Goal: Information Seeking & Learning: Learn about a topic

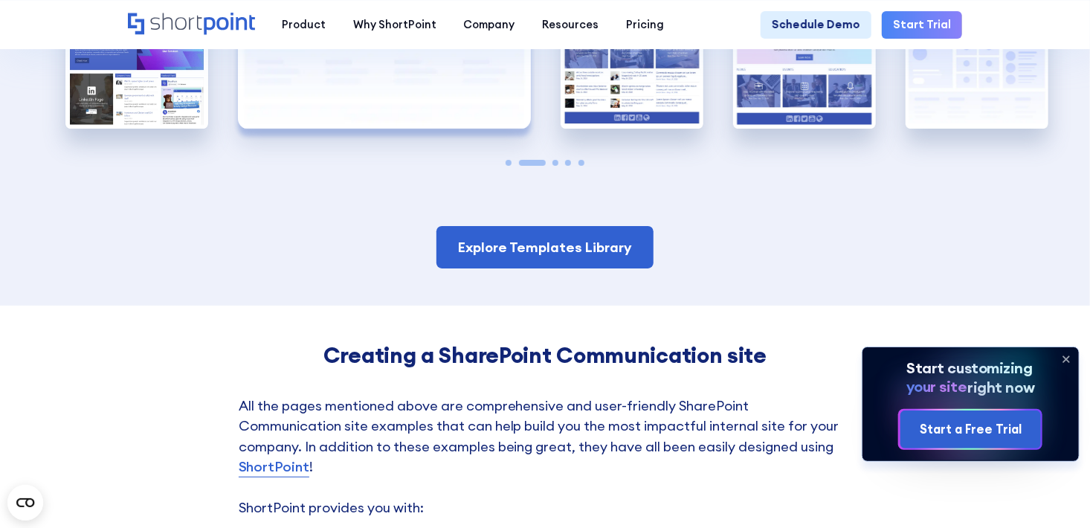
scroll to position [2796, 0]
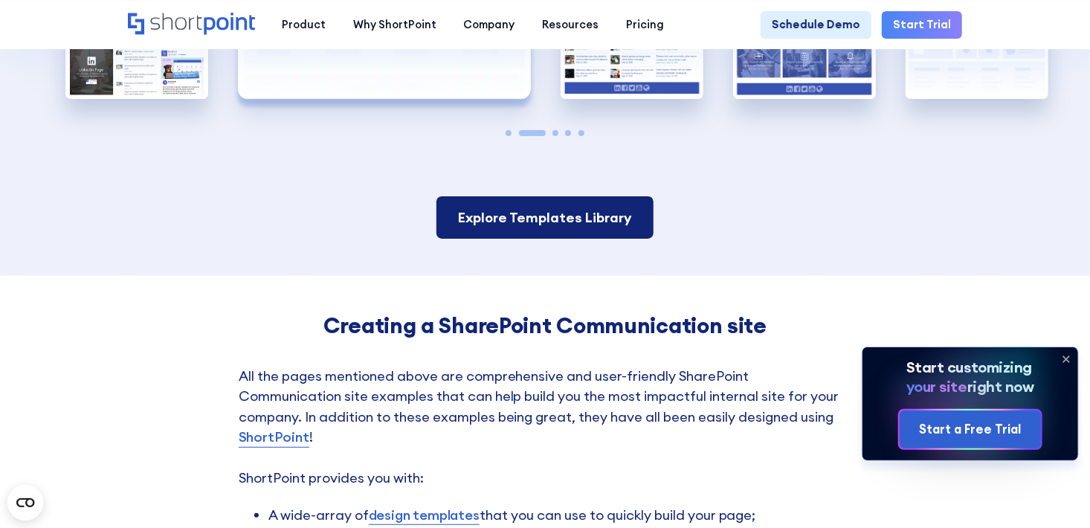
click at [544, 237] on link "Explore Templates Library" at bounding box center [545, 217] width 217 height 42
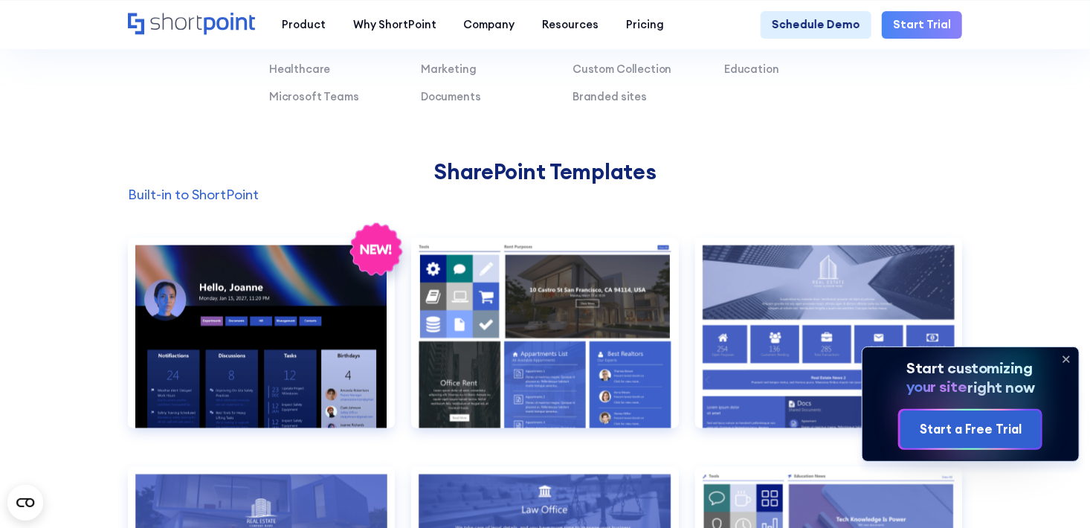
scroll to position [1190, 0]
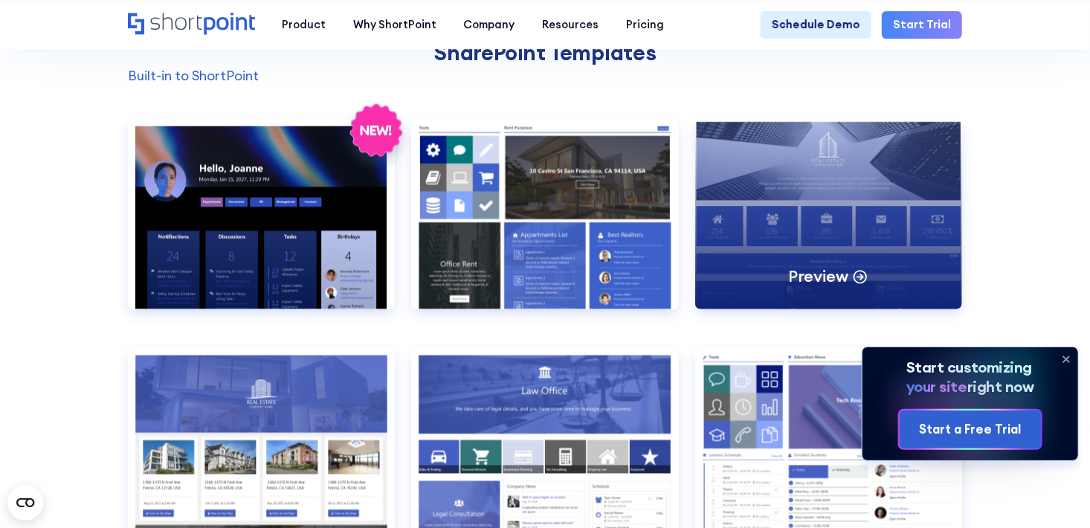
click at [788, 218] on div "Preview" at bounding box center [828, 214] width 267 height 191
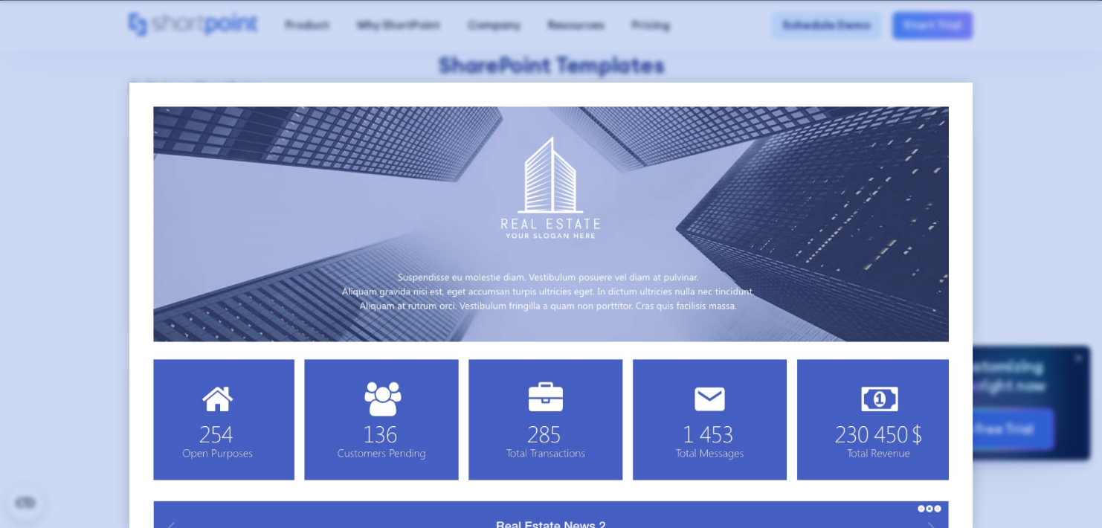
click at [1012, 168] on div at bounding box center [551, 264] width 1102 height 528
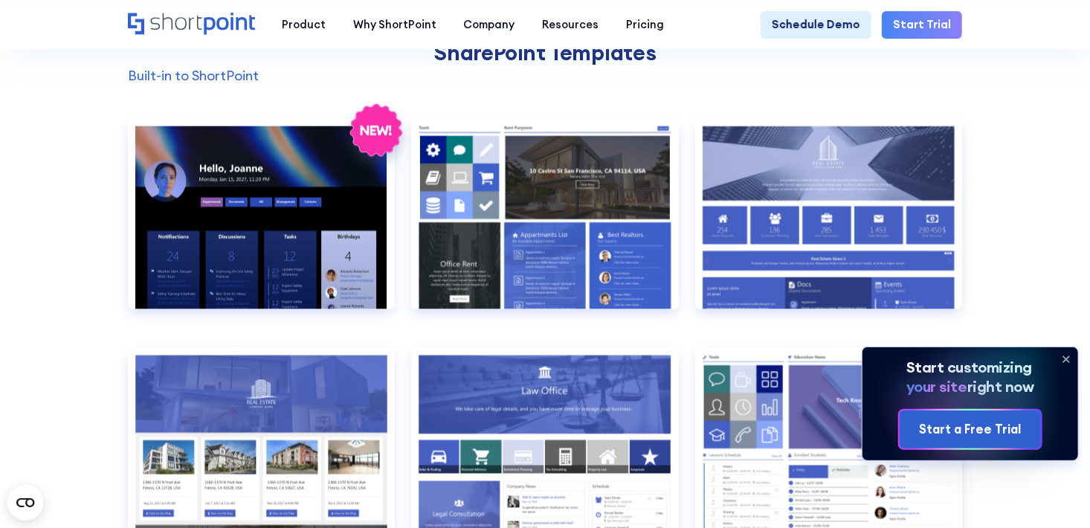
click at [1066, 359] on icon at bounding box center [1067, 359] width 6 height 6
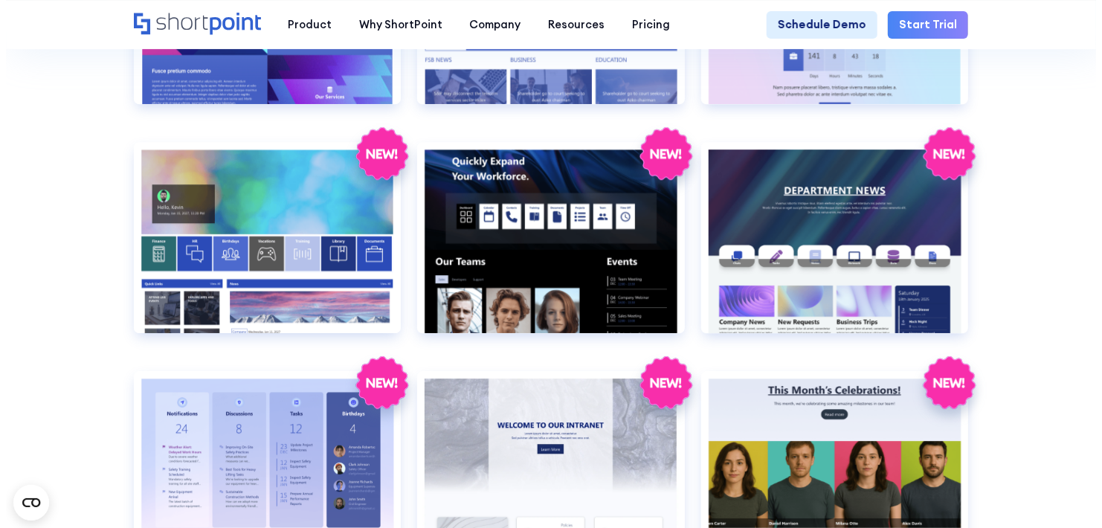
scroll to position [2172, 0]
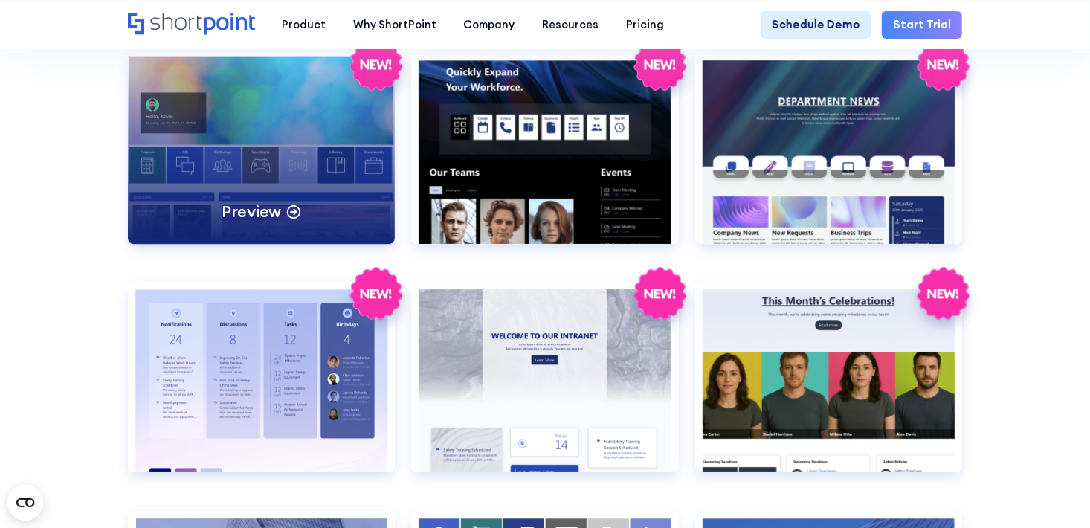
click at [232, 110] on div "Preview" at bounding box center [261, 148] width 267 height 191
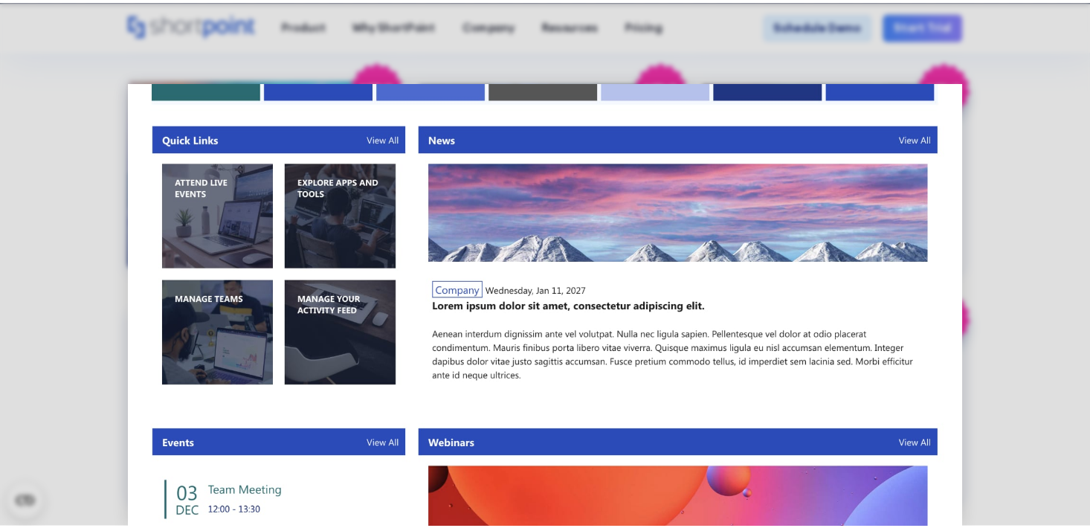
scroll to position [779, 0]
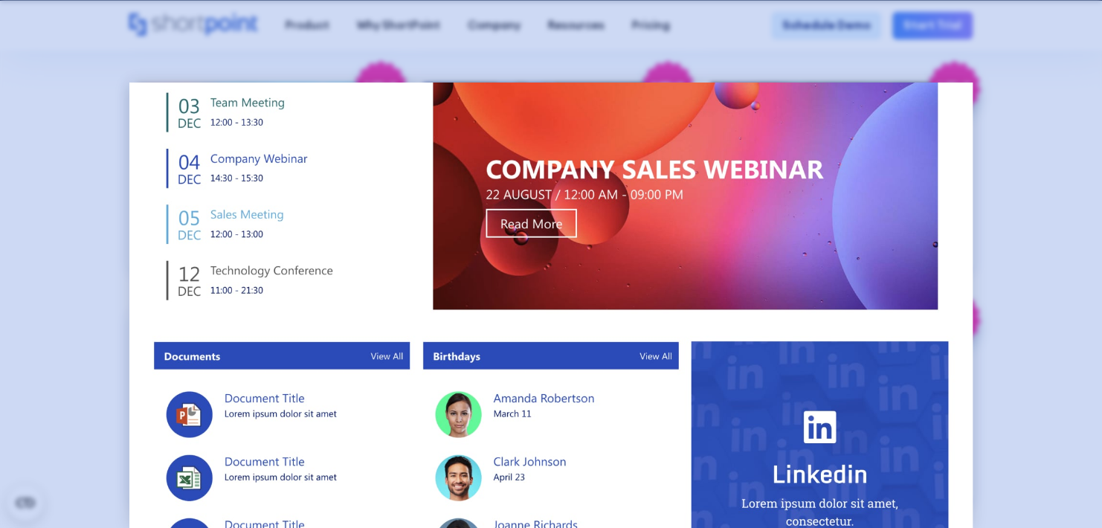
click at [1035, 239] on div at bounding box center [551, 264] width 1102 height 528
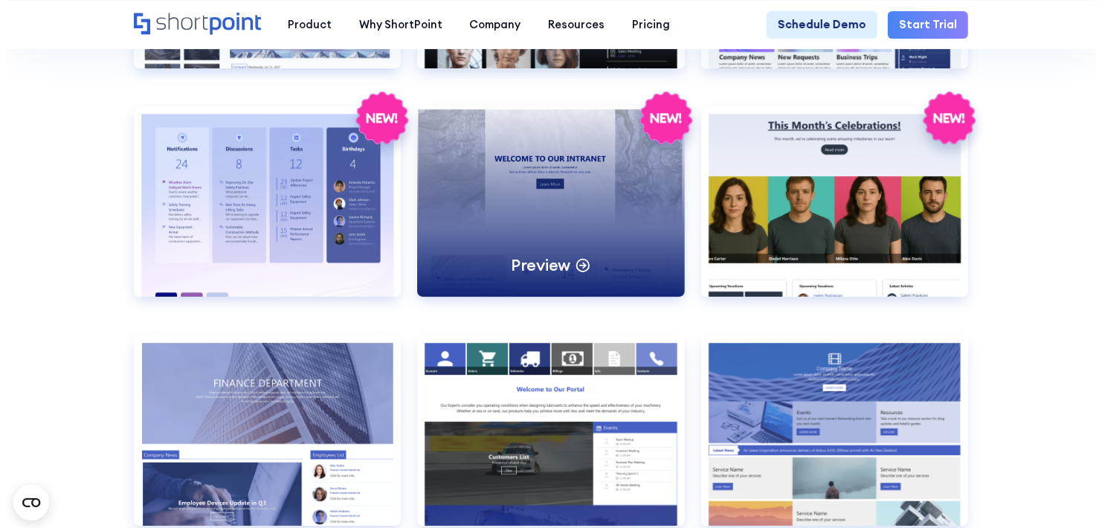
scroll to position [2380, 0]
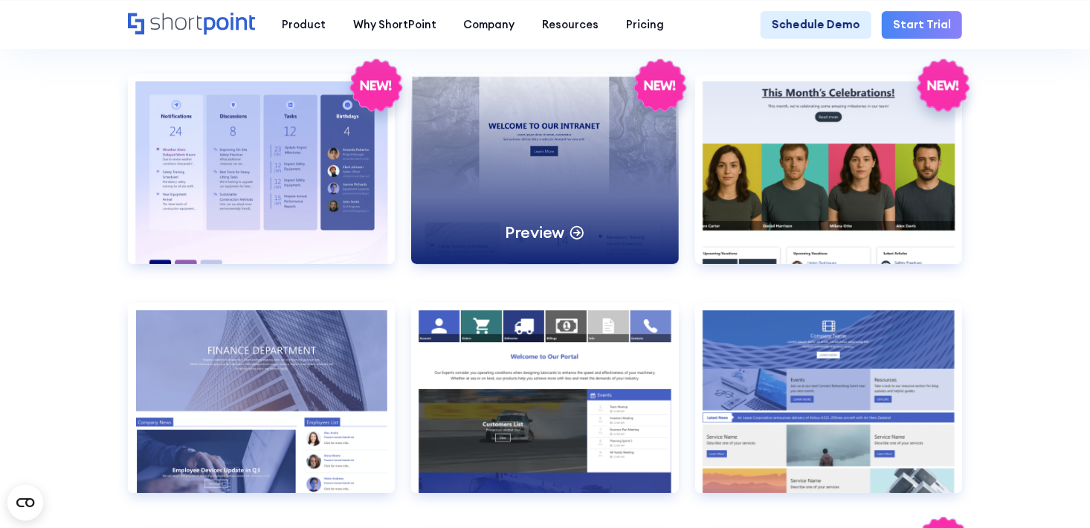
click at [539, 201] on div "Preview" at bounding box center [544, 169] width 267 height 191
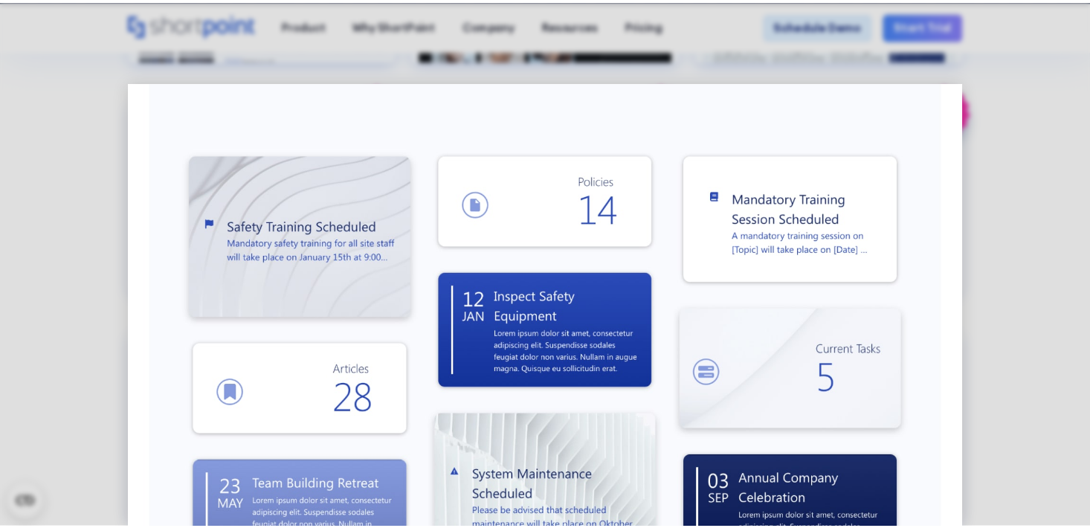
scroll to position [779, 0]
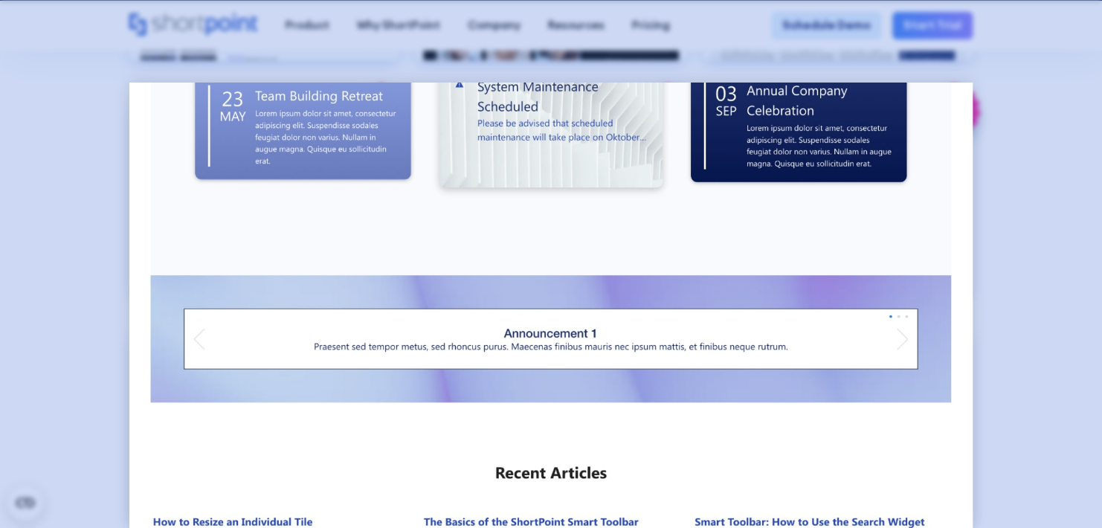
click at [1055, 304] on div at bounding box center [551, 264] width 1102 height 528
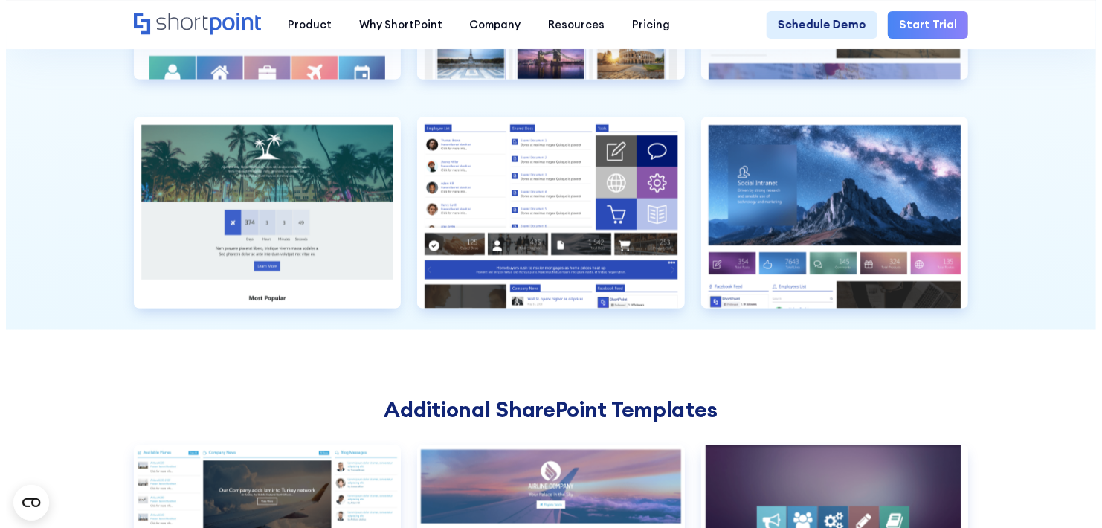
scroll to position [3748, 0]
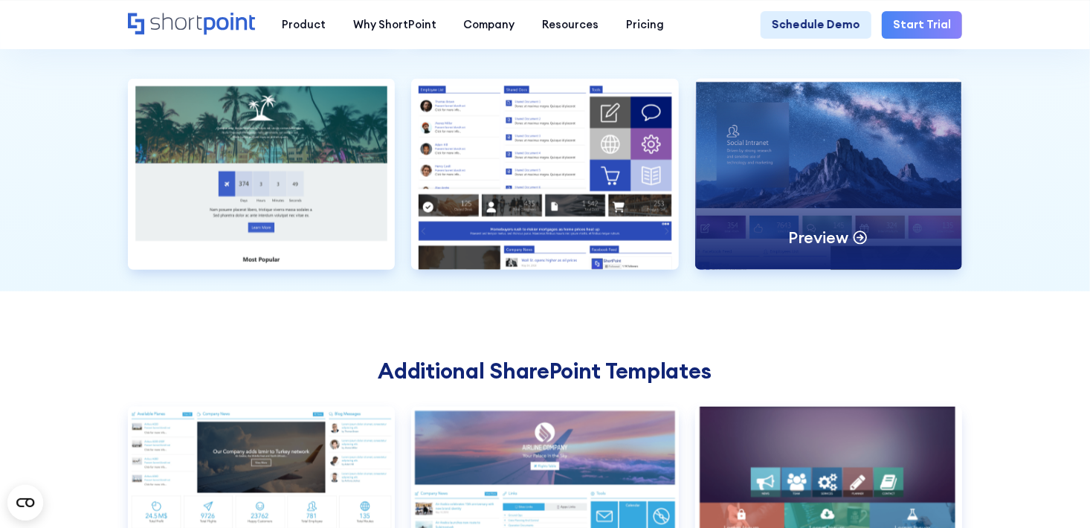
click at [805, 213] on div "Preview" at bounding box center [828, 174] width 267 height 191
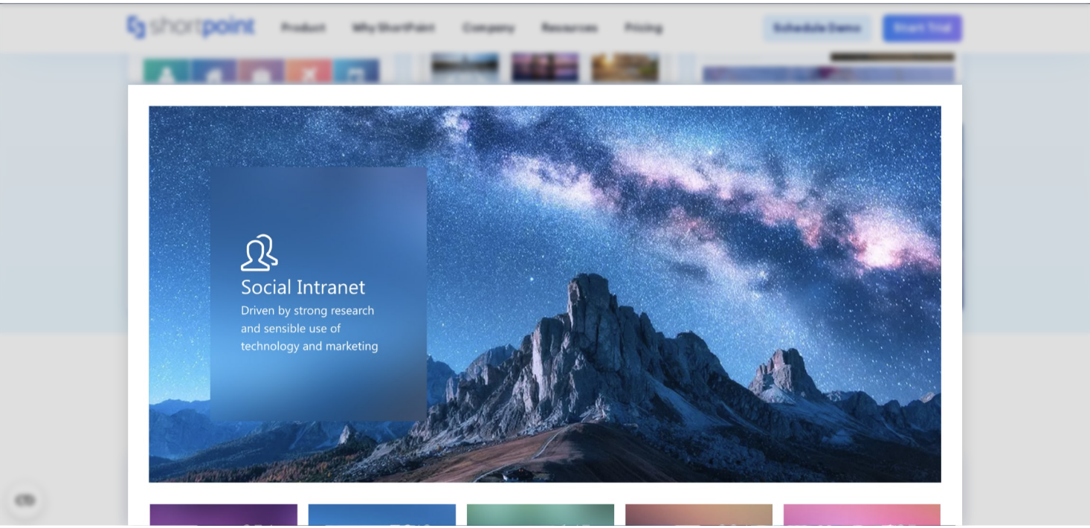
scroll to position [390, 0]
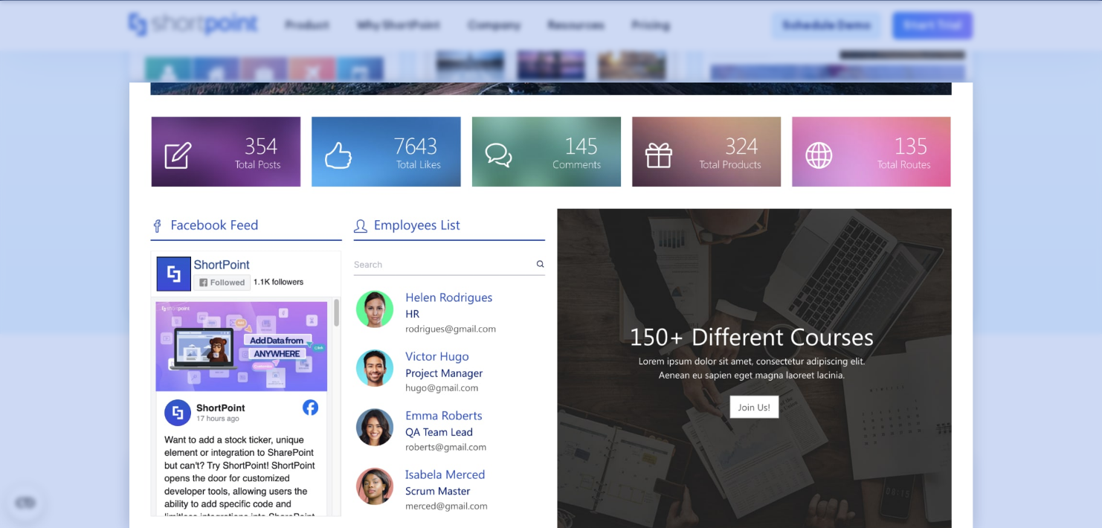
click at [1024, 170] on div at bounding box center [551, 264] width 1102 height 528
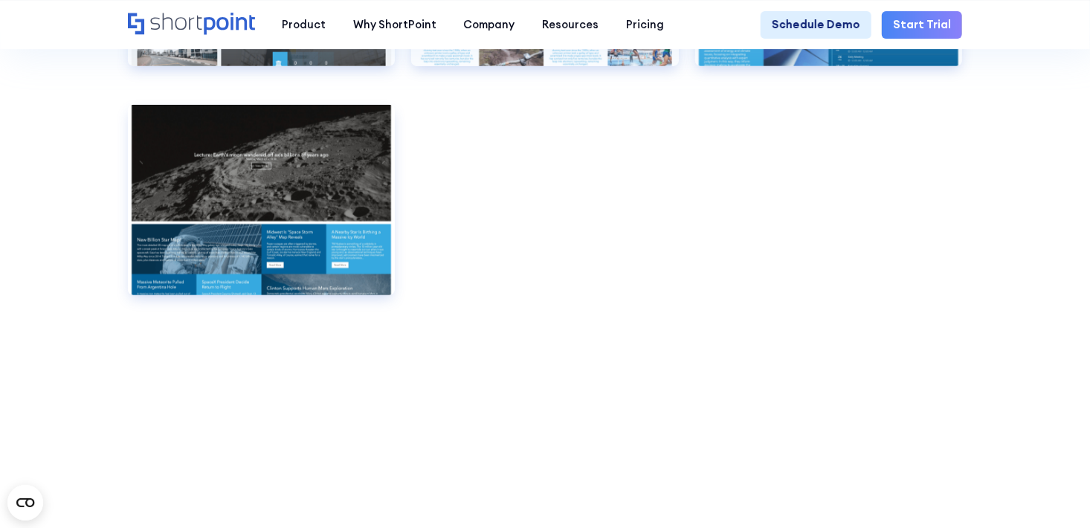
scroll to position [9320, 0]
